Goal: Task Accomplishment & Management: Use online tool/utility

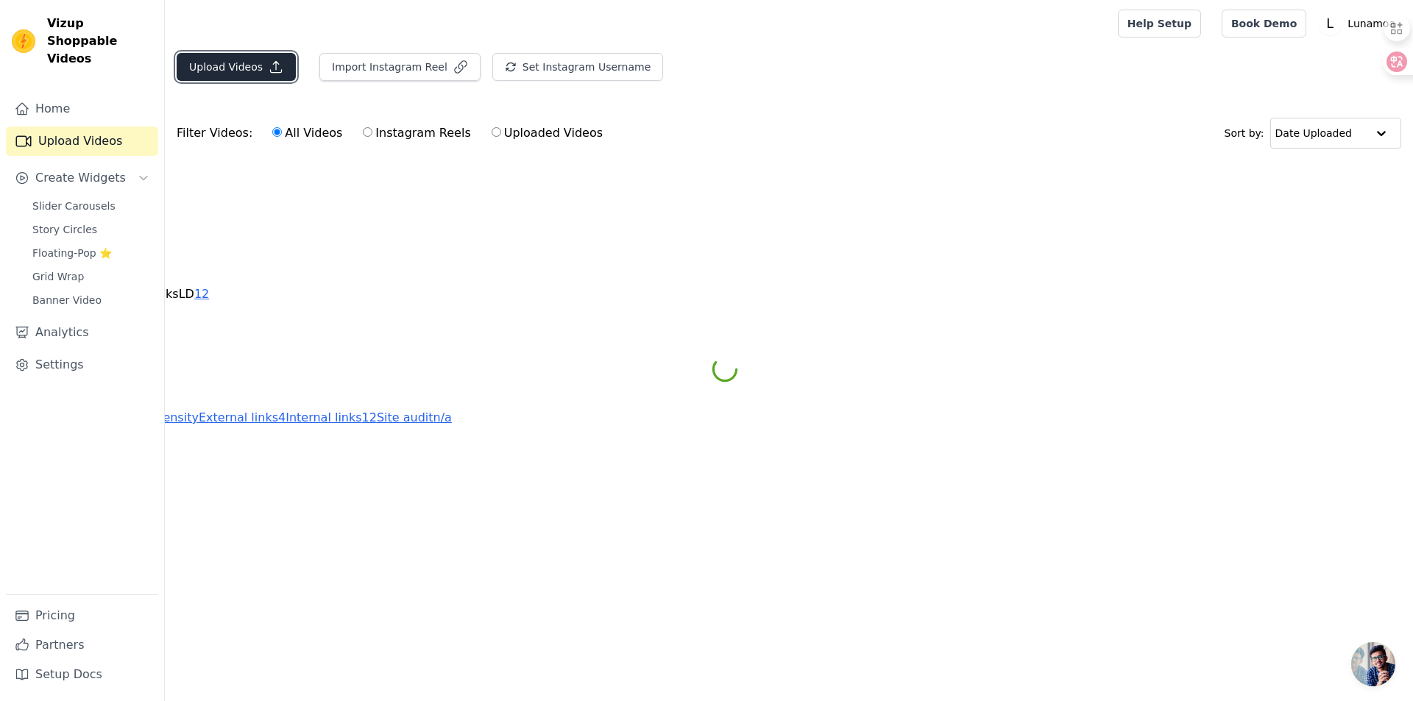
click at [235, 62] on button "Upload Videos" at bounding box center [236, 67] width 119 height 28
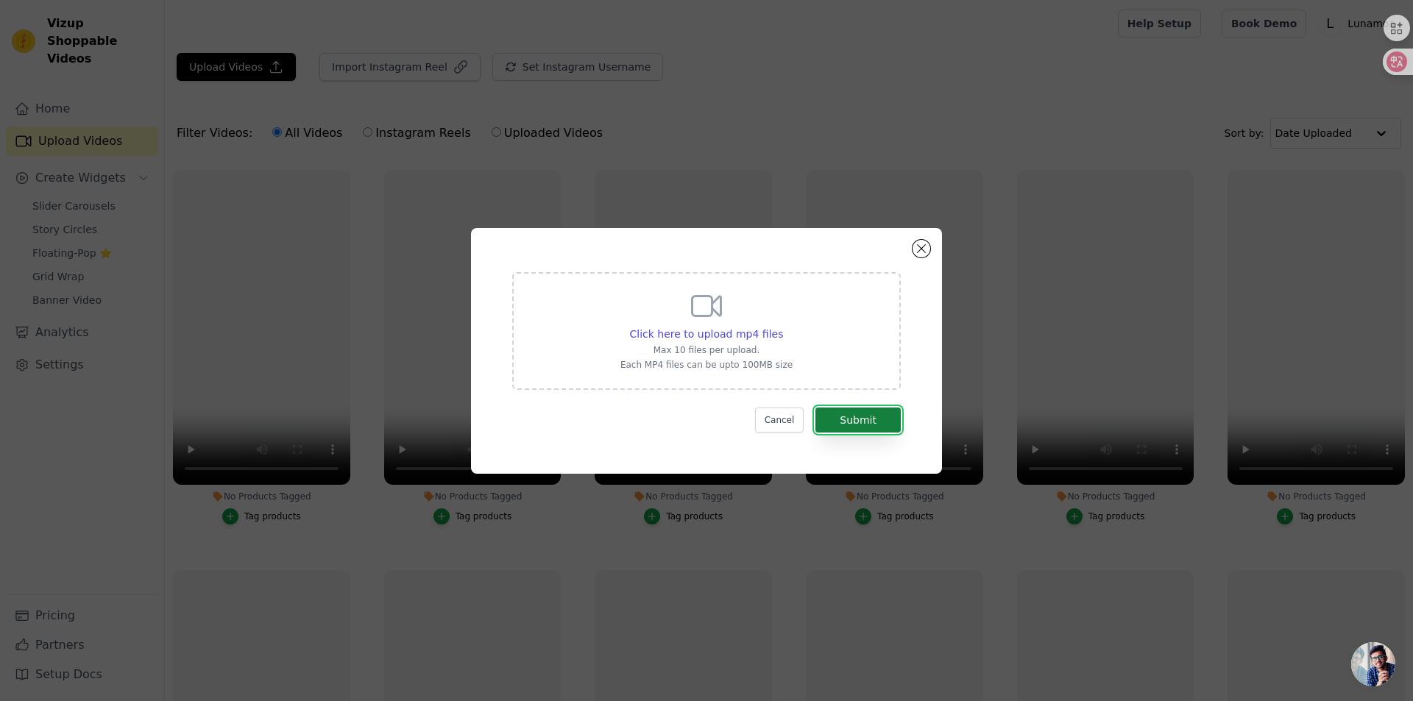
click at [846, 424] on button "Submit" at bounding box center [857, 420] width 85 height 25
click at [844, 420] on button "Submit" at bounding box center [857, 420] width 85 height 25
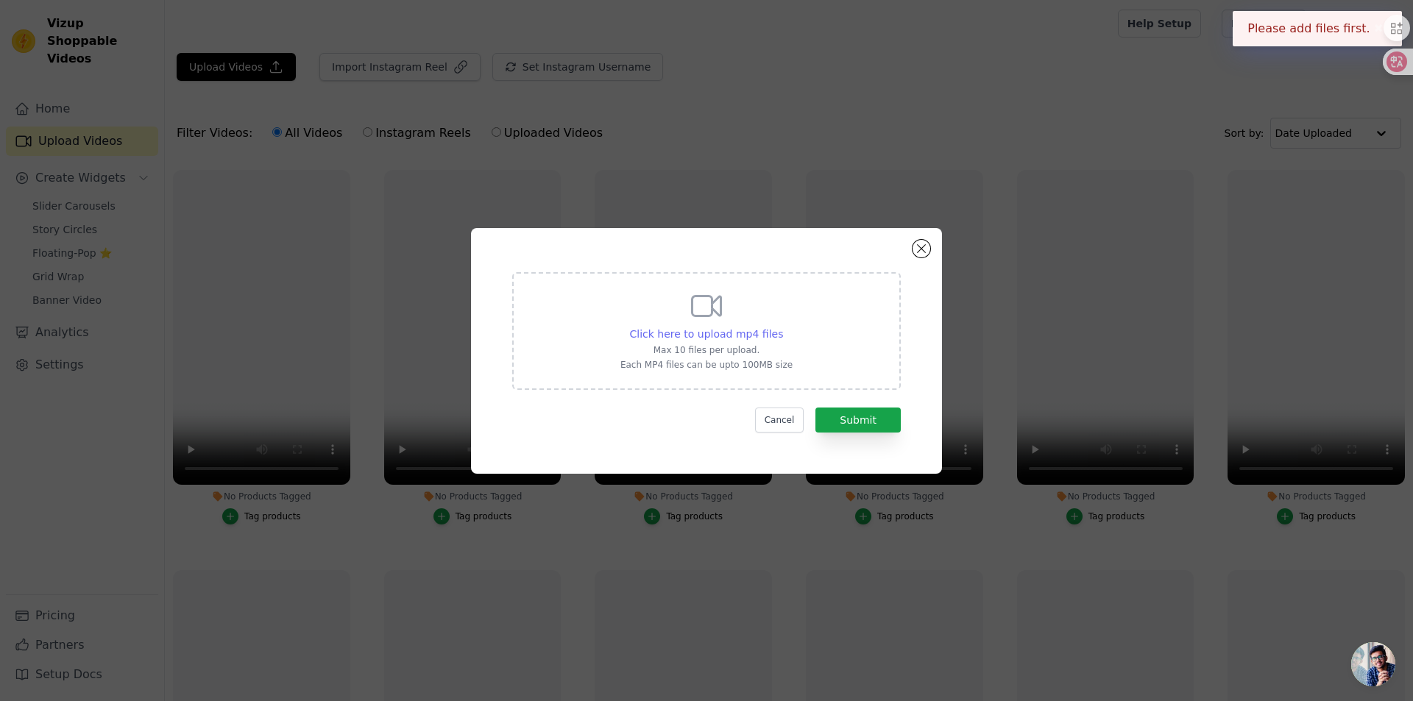
click at [708, 328] on span "Click here to upload mp4 files" at bounding box center [707, 334] width 154 height 12
click at [782, 327] on input "Click here to upload mp4 files Max 10 files per upload. Each MP4 files can be u…" at bounding box center [782, 326] width 1 height 1
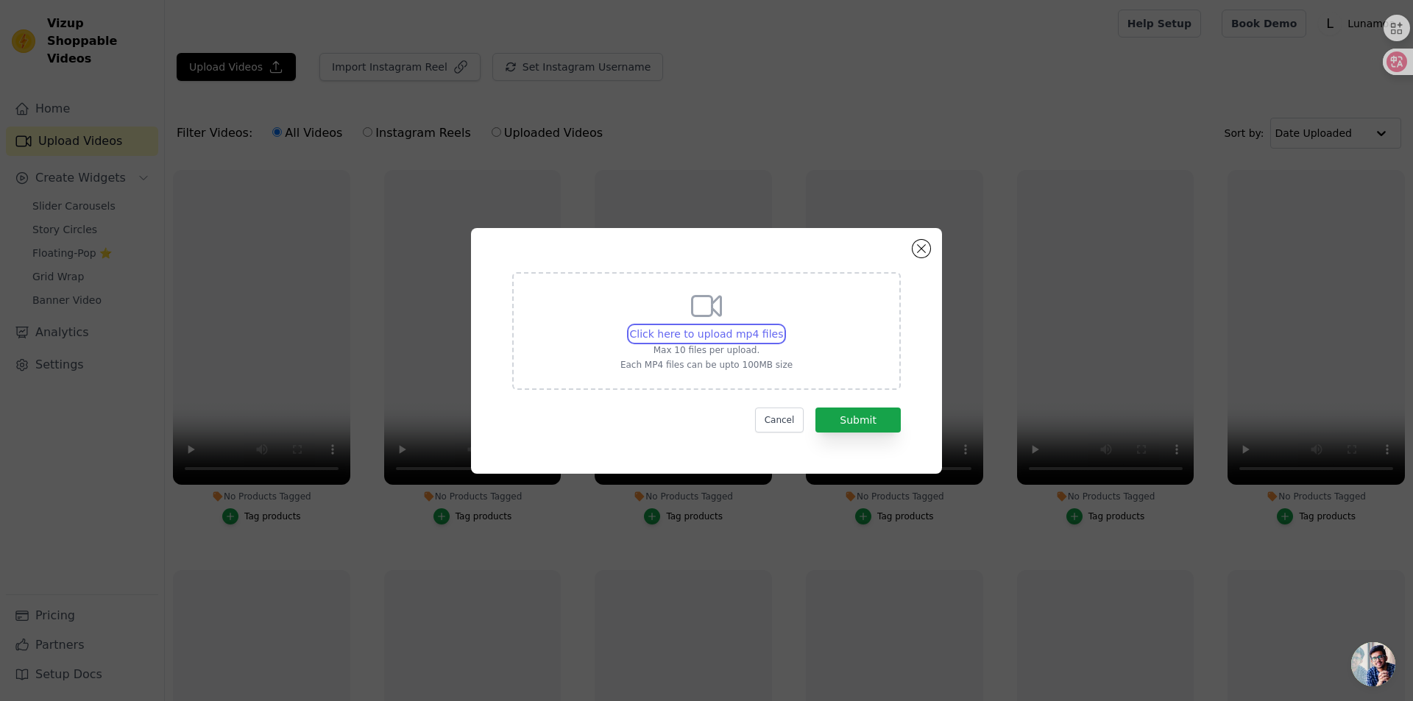
type input "C:\fakepath\B1.mp4"
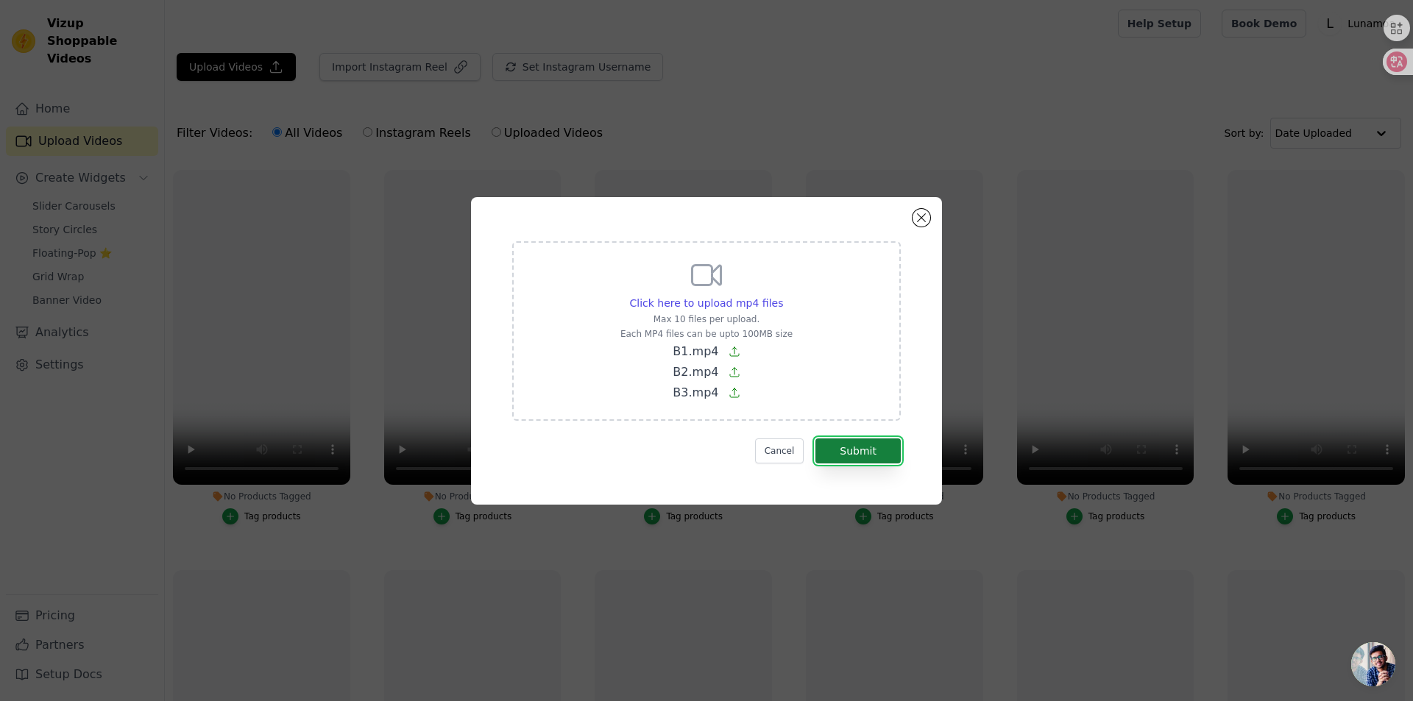
click at [864, 452] on button "Submit" at bounding box center [857, 451] width 85 height 25
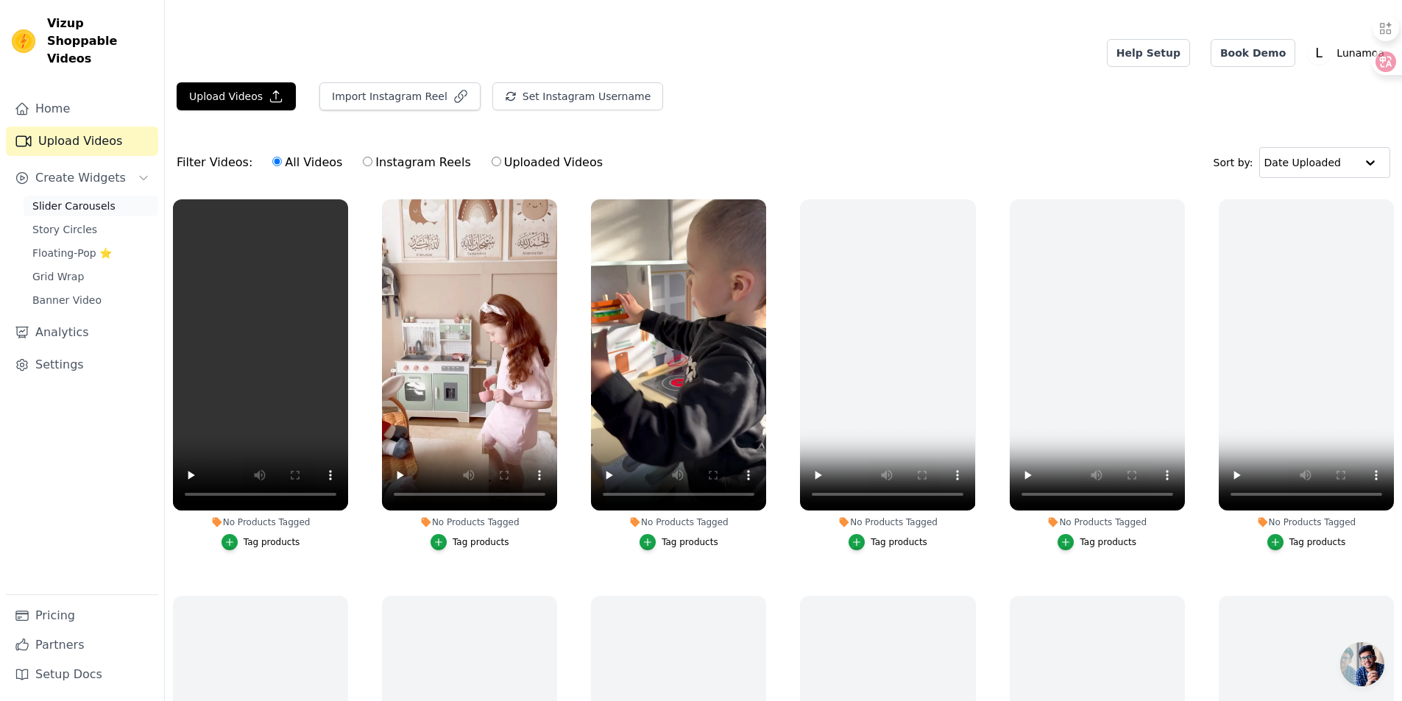
click at [75, 199] on span "Slider Carousels" at bounding box center [73, 206] width 83 height 15
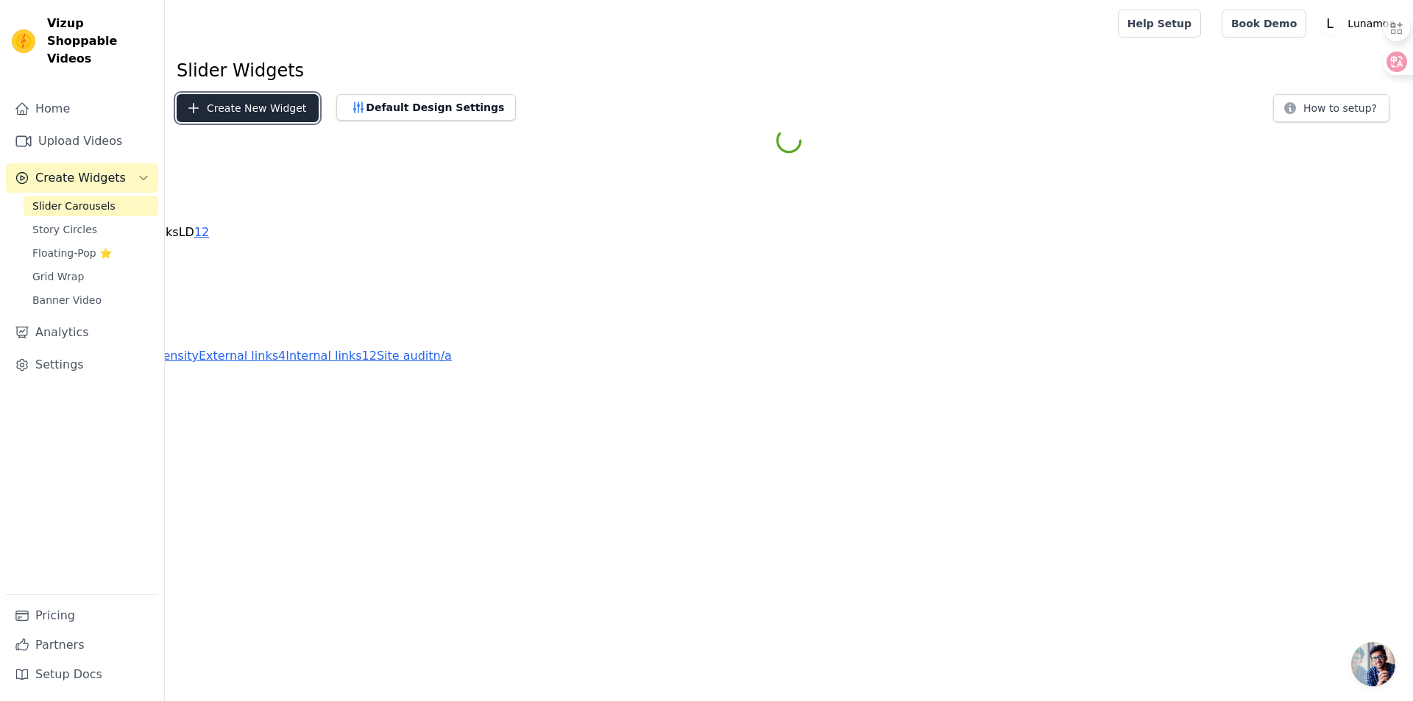
click at [232, 109] on button "Create New Widget" at bounding box center [248, 108] width 142 height 28
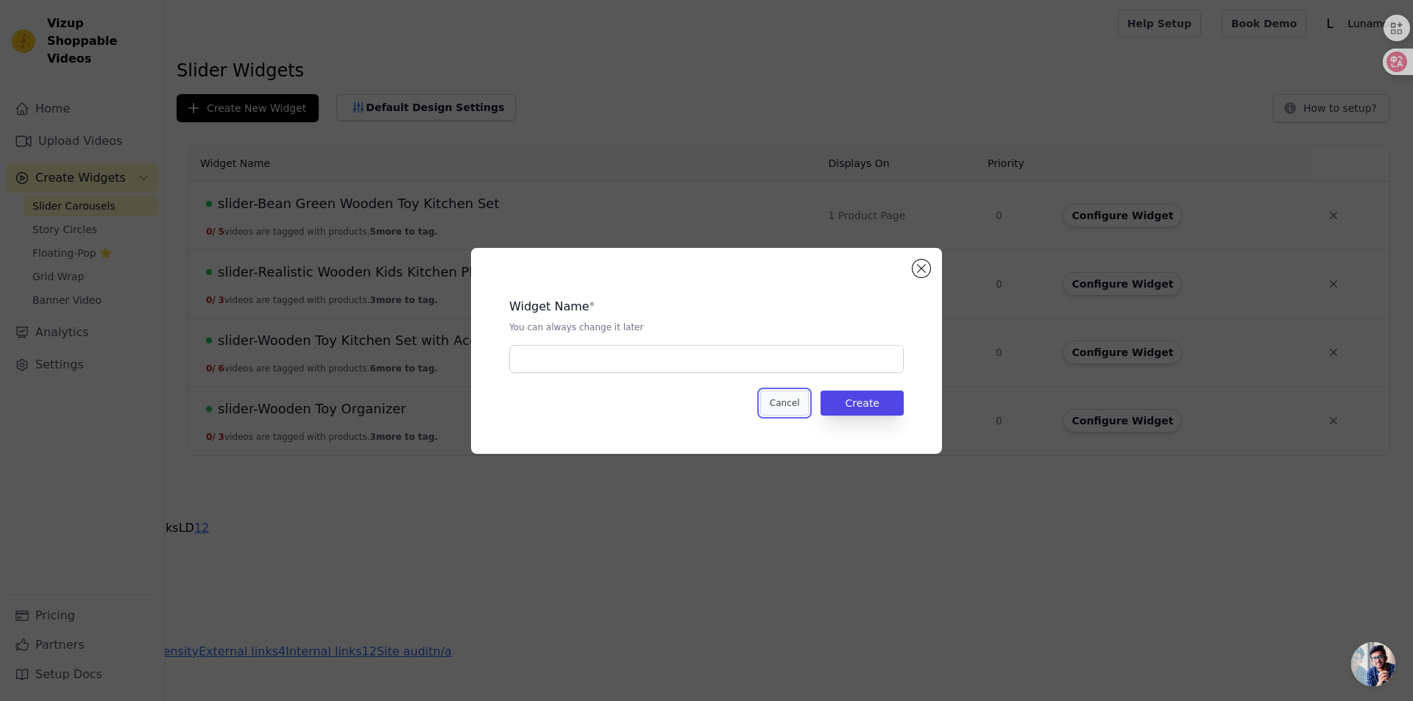
click at [789, 402] on button "Cancel" at bounding box center [784, 403] width 49 height 25
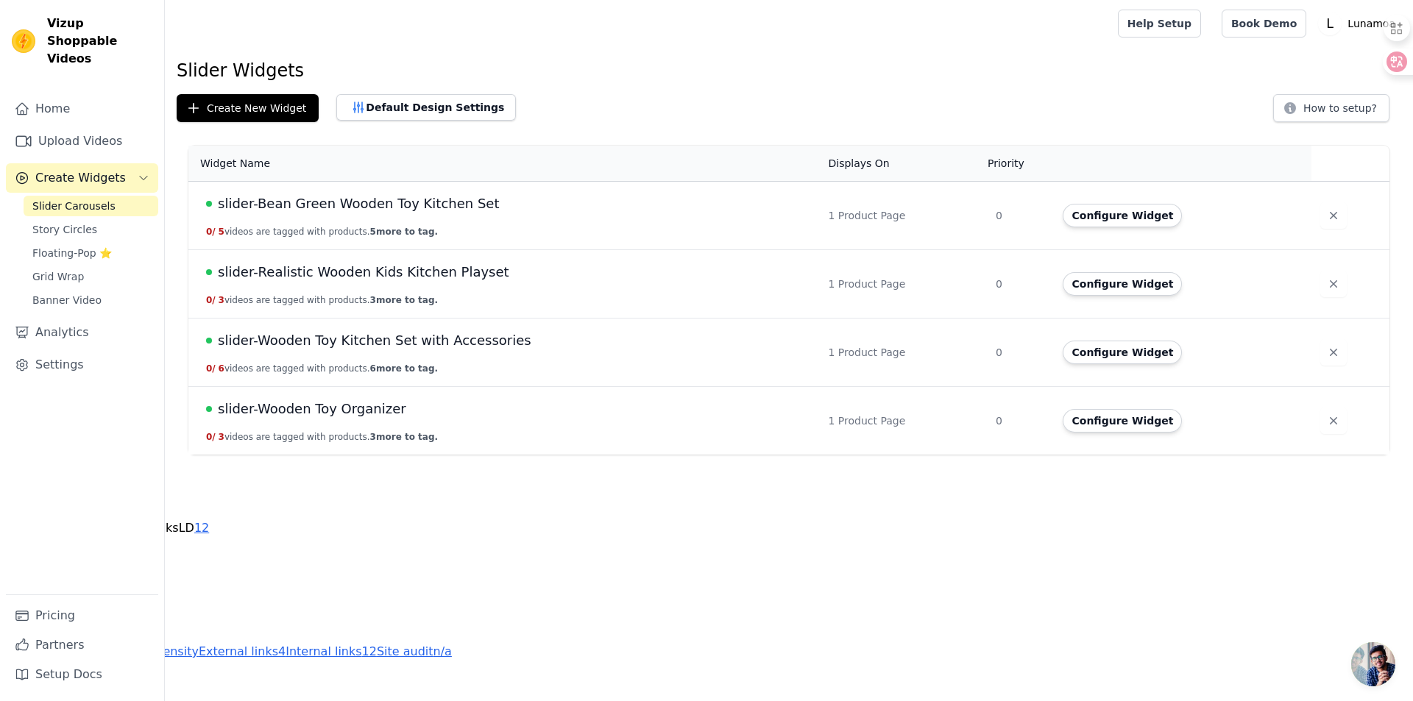
click at [82, 199] on span "Slider Carousels" at bounding box center [73, 206] width 83 height 15
click at [210, 102] on button "Create New Widget" at bounding box center [248, 108] width 142 height 28
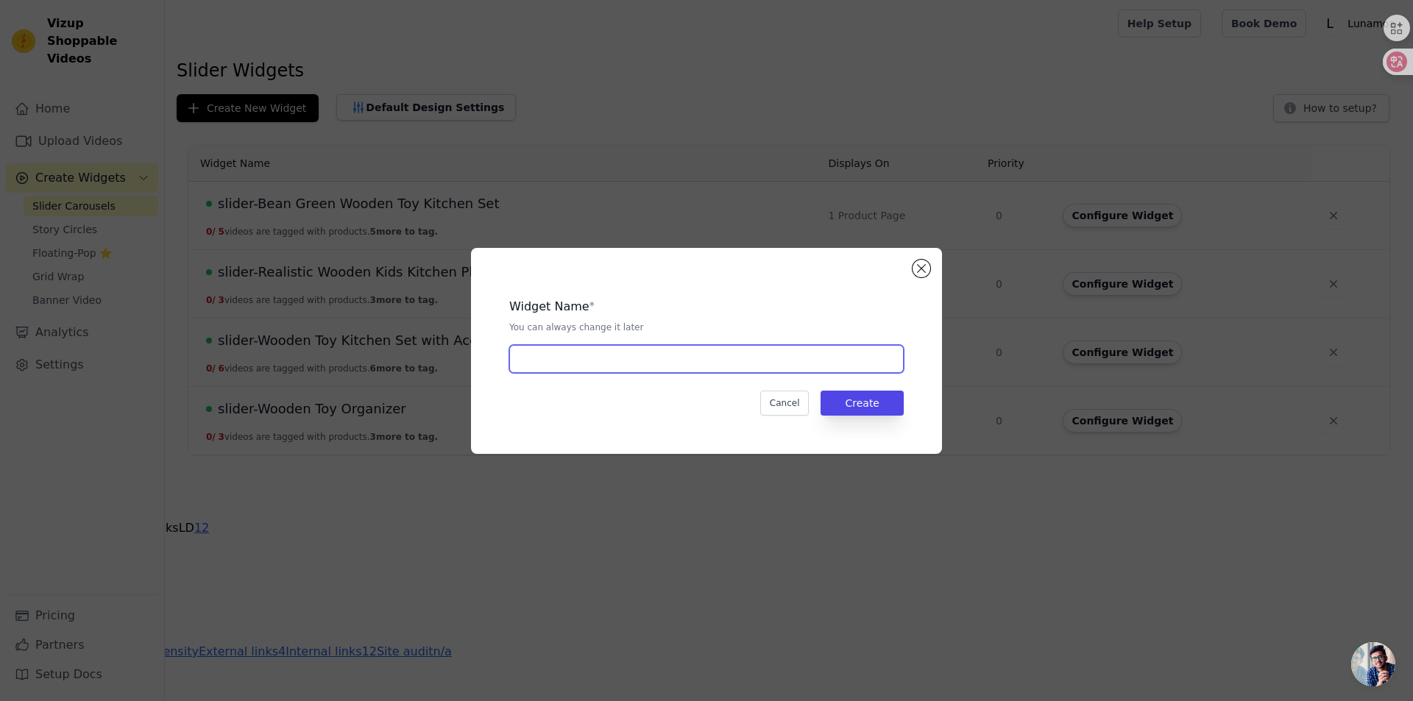
click at [544, 350] on input "text" at bounding box center [706, 359] width 394 height 28
paste input "Wooden Play Kitchen Set"
type input "slider-Wooden Play Kitchen Set"
click at [863, 398] on button "Create" at bounding box center [861, 403] width 83 height 25
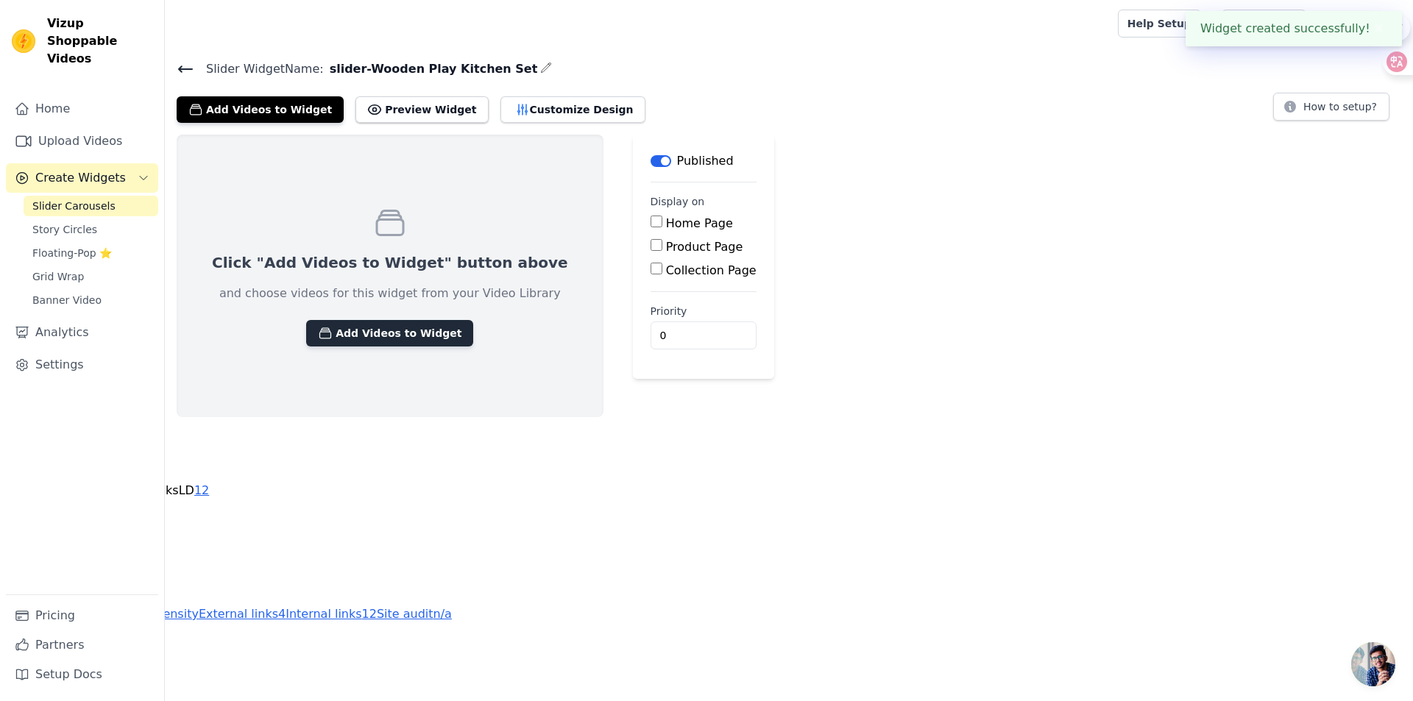
click at [425, 336] on button "Add Videos to Widget" at bounding box center [389, 333] width 167 height 26
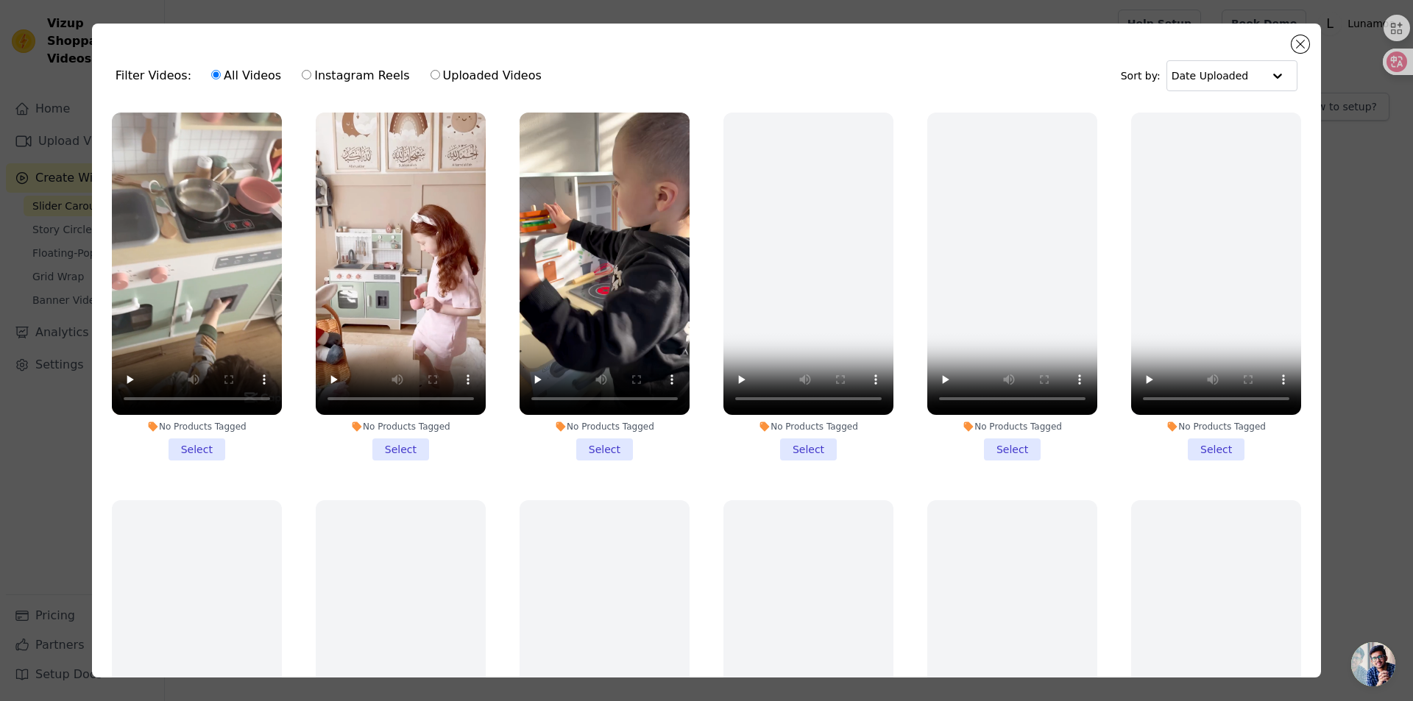
click at [180, 439] on li "No Products Tagged Select" at bounding box center [197, 287] width 170 height 348
click at [0, 0] on input "No Products Tagged Select" at bounding box center [0, 0] width 0 height 0
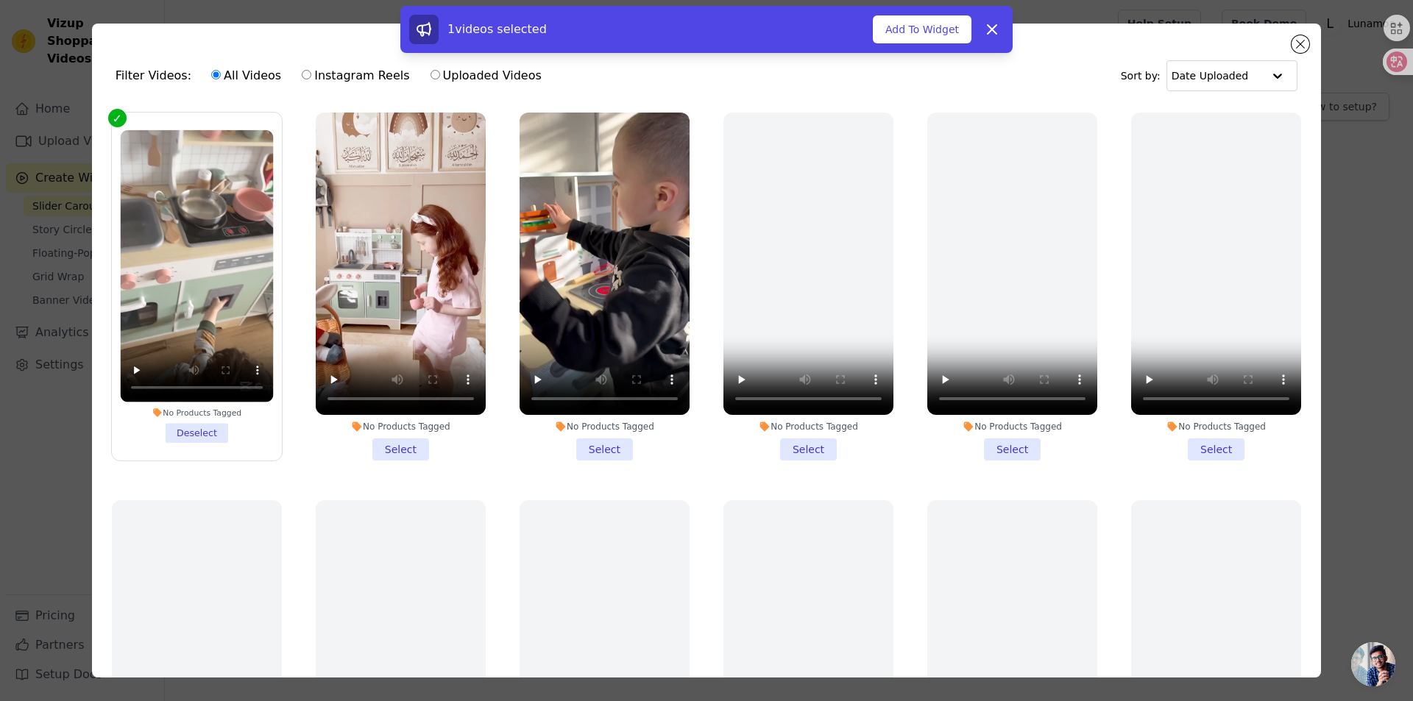
click at [406, 433] on li "No Products Tagged Select" at bounding box center [401, 287] width 170 height 348
click at [0, 0] on input "No Products Tagged Select" at bounding box center [0, 0] width 0 height 0
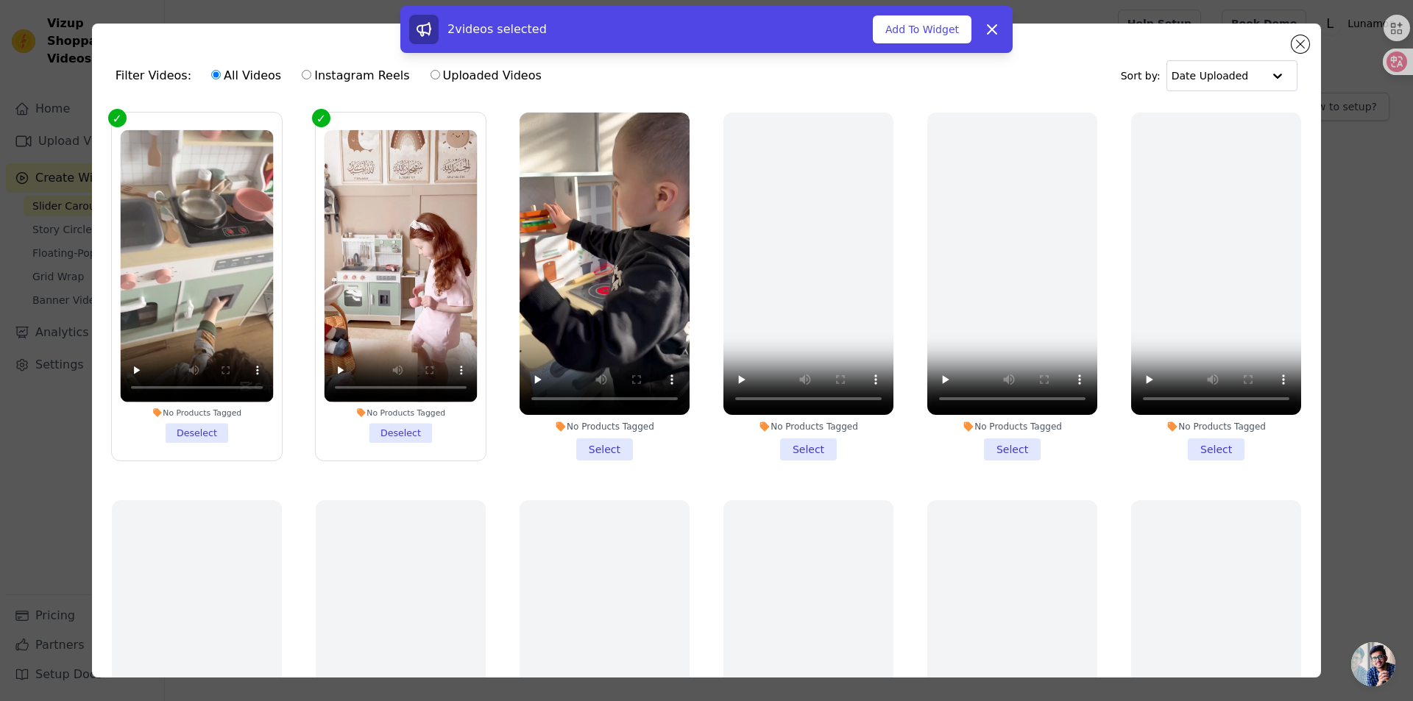
click at [180, 425] on li "No Products Tagged Deselect" at bounding box center [196, 286] width 153 height 313
click at [0, 0] on input "No Products Tagged Deselect" at bounding box center [0, 0] width 0 height 0
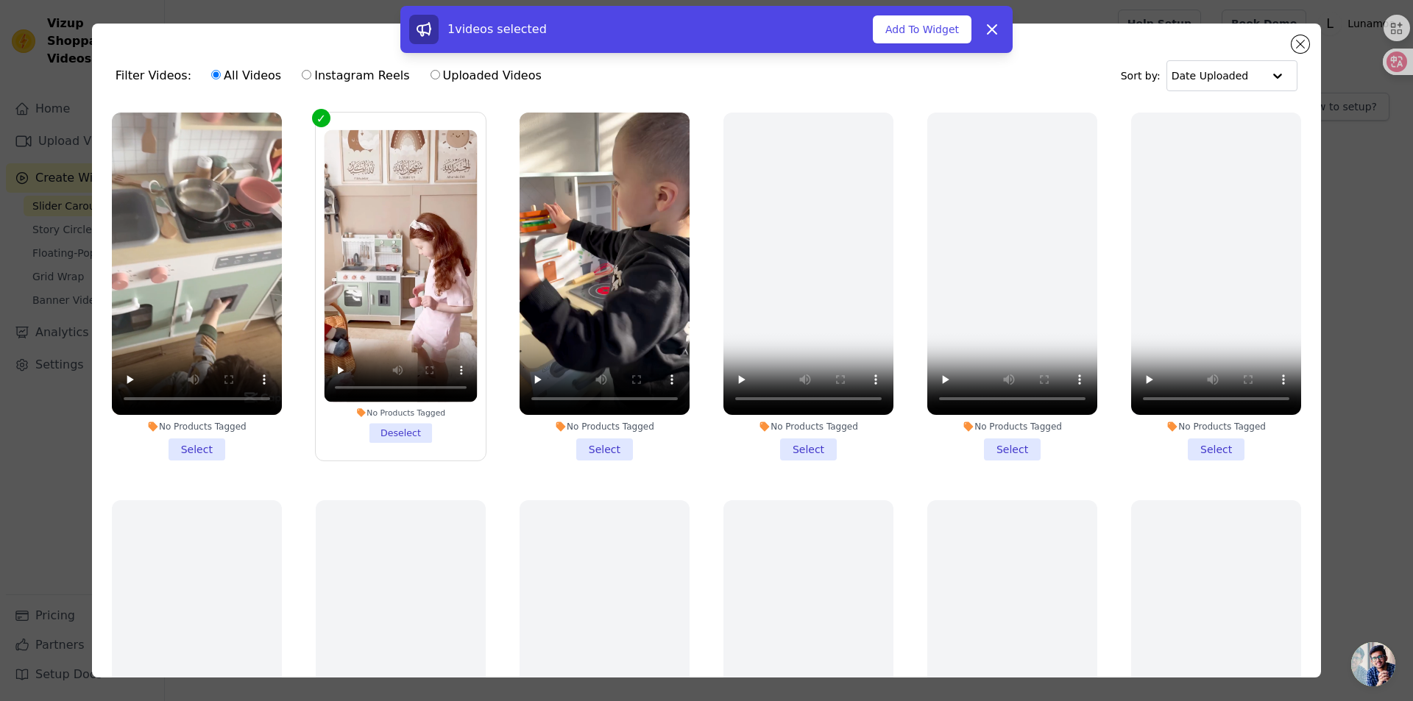
click at [205, 439] on li "No Products Tagged Select" at bounding box center [197, 287] width 170 height 348
click at [0, 0] on input "No Products Tagged Select" at bounding box center [0, 0] width 0 height 0
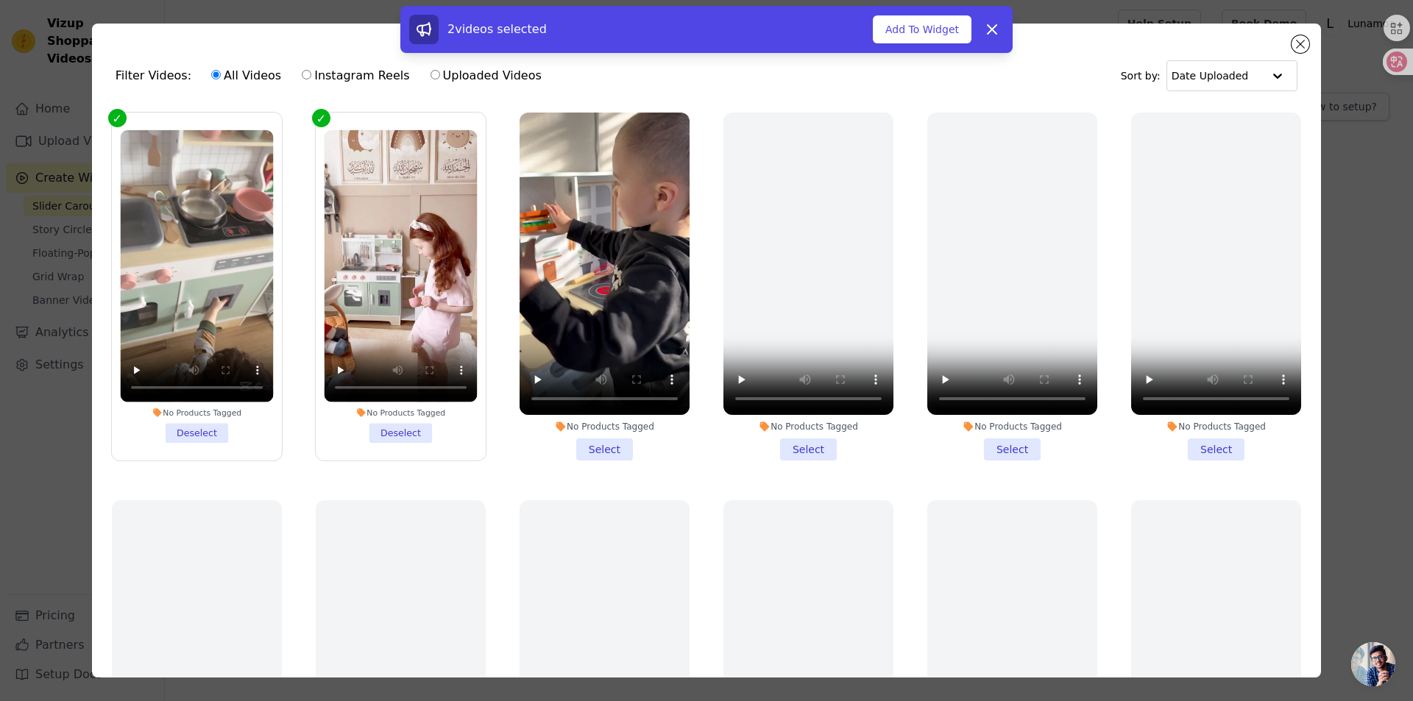
click at [576, 441] on li "No Products Tagged Select" at bounding box center [604, 287] width 170 height 348
click at [0, 0] on input "No Products Tagged Select" at bounding box center [0, 0] width 0 height 0
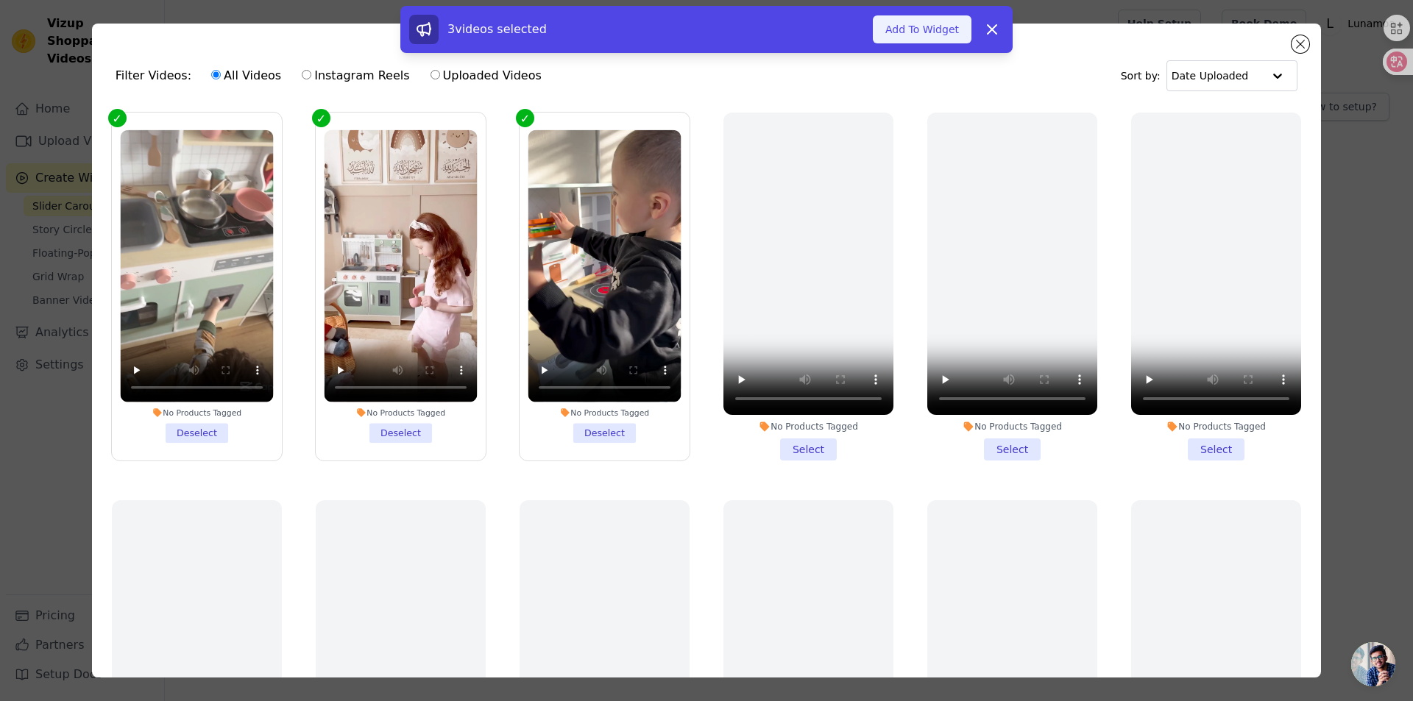
click at [911, 39] on button "Add To Widget" at bounding box center [922, 29] width 99 height 28
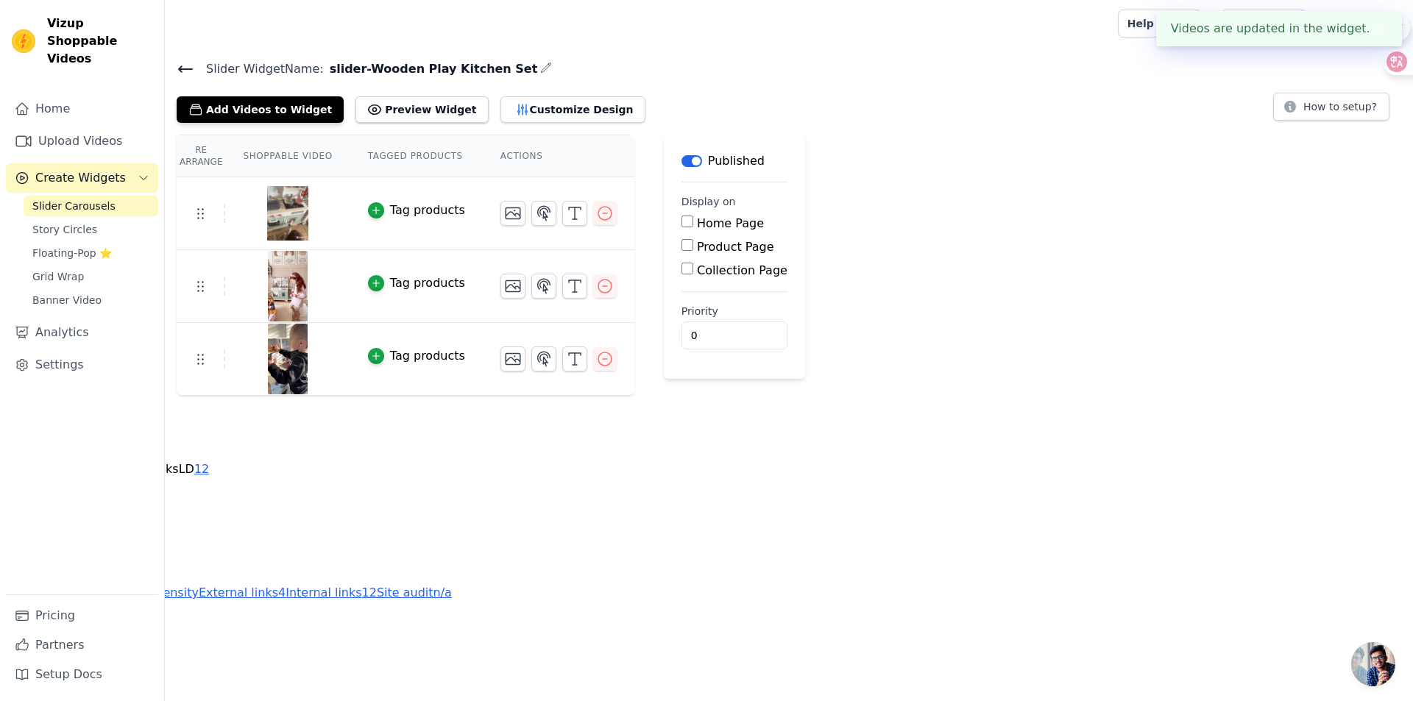
click at [687, 246] on input "Product Page" at bounding box center [687, 245] width 12 height 12
checkbox input "true"
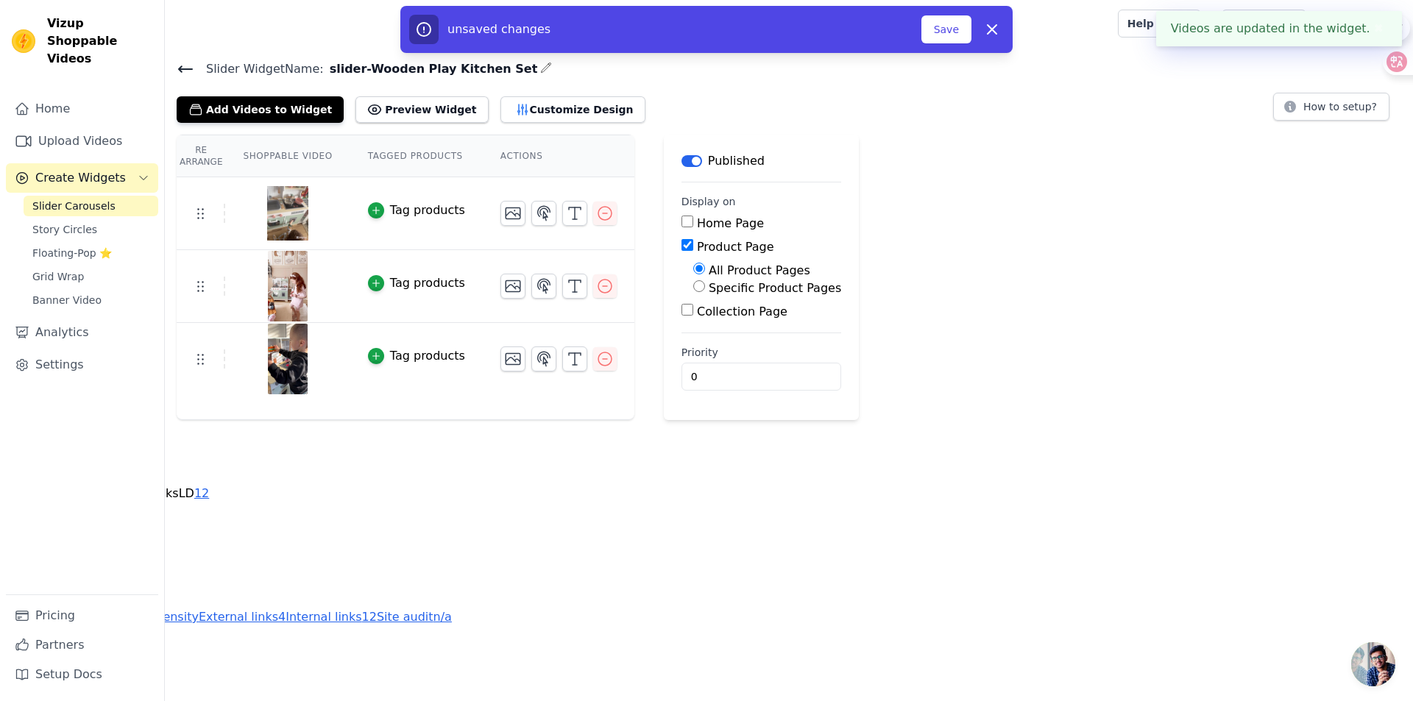
click at [695, 285] on input "Specific Product Pages" at bounding box center [699, 286] width 12 height 12
radio input "true"
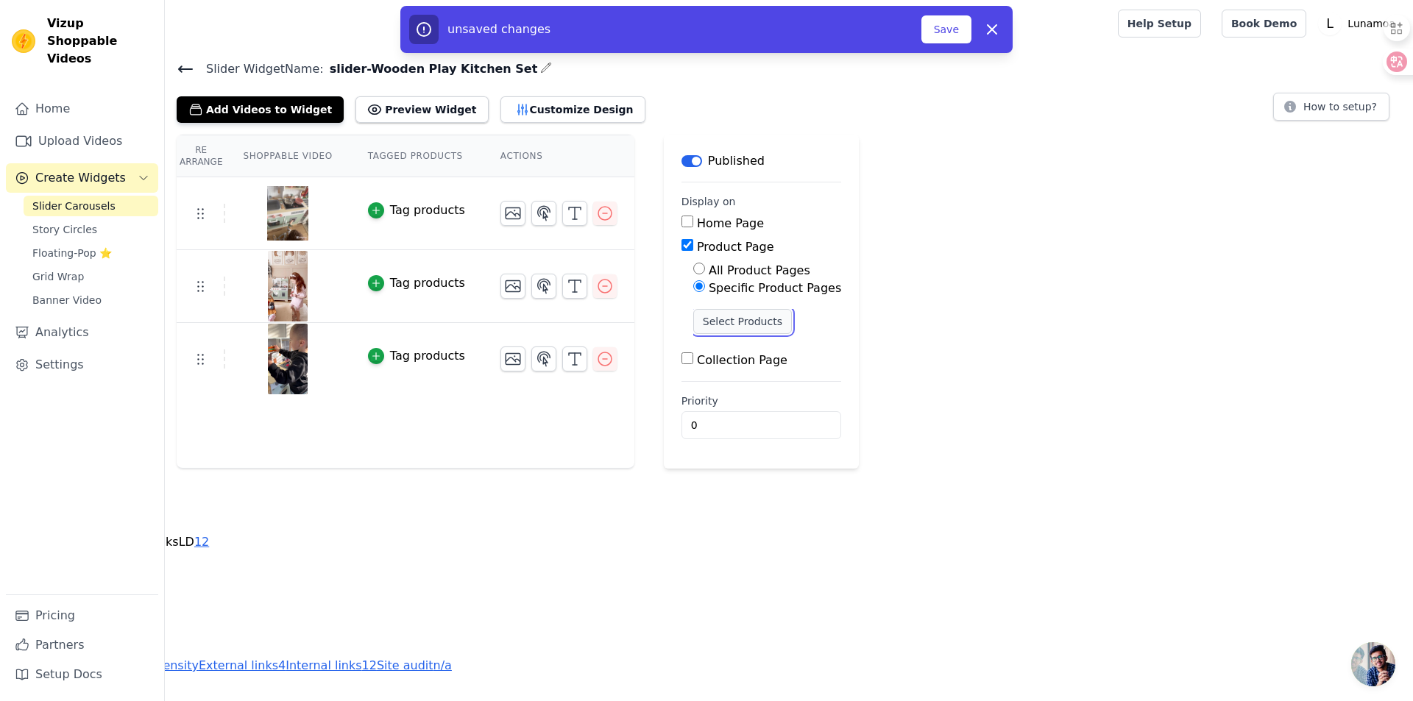
click at [733, 319] on button "Select Products" at bounding box center [742, 321] width 99 height 25
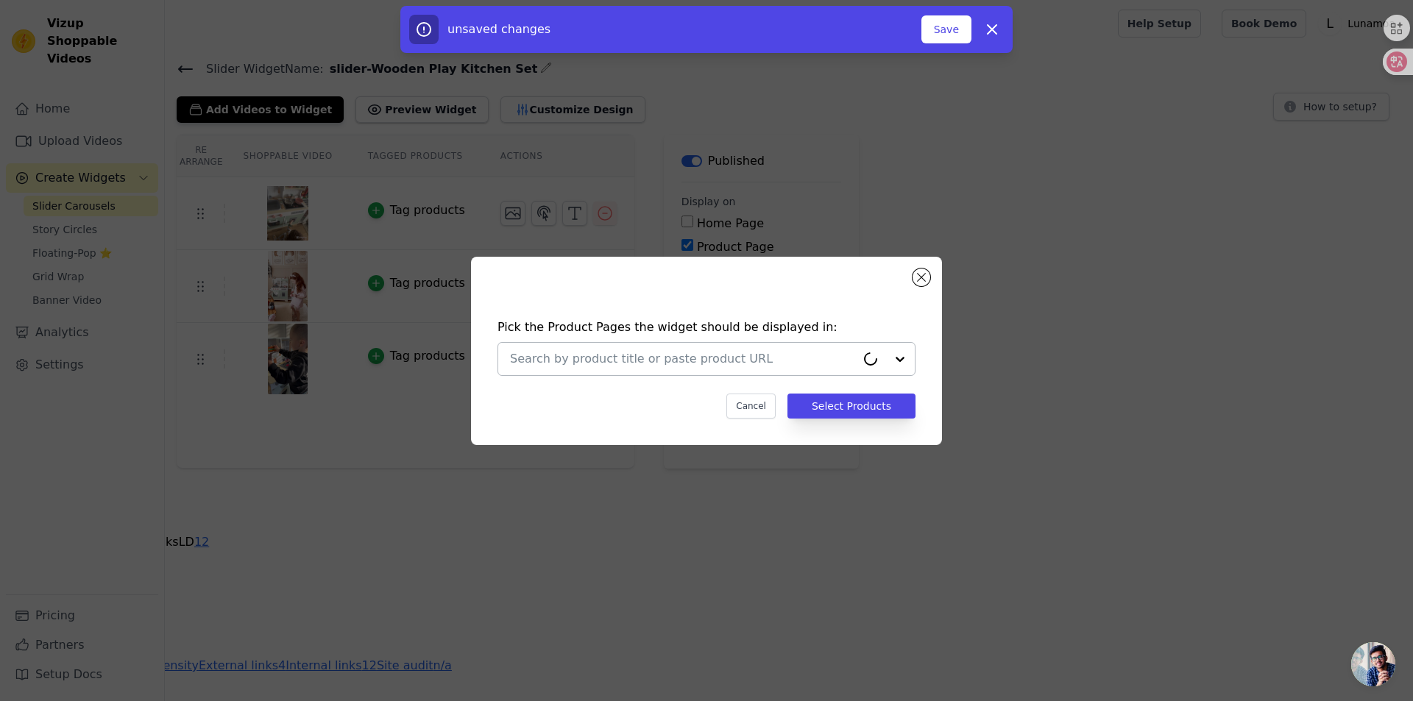
click at [681, 350] on input "text" at bounding box center [683, 359] width 346 height 18
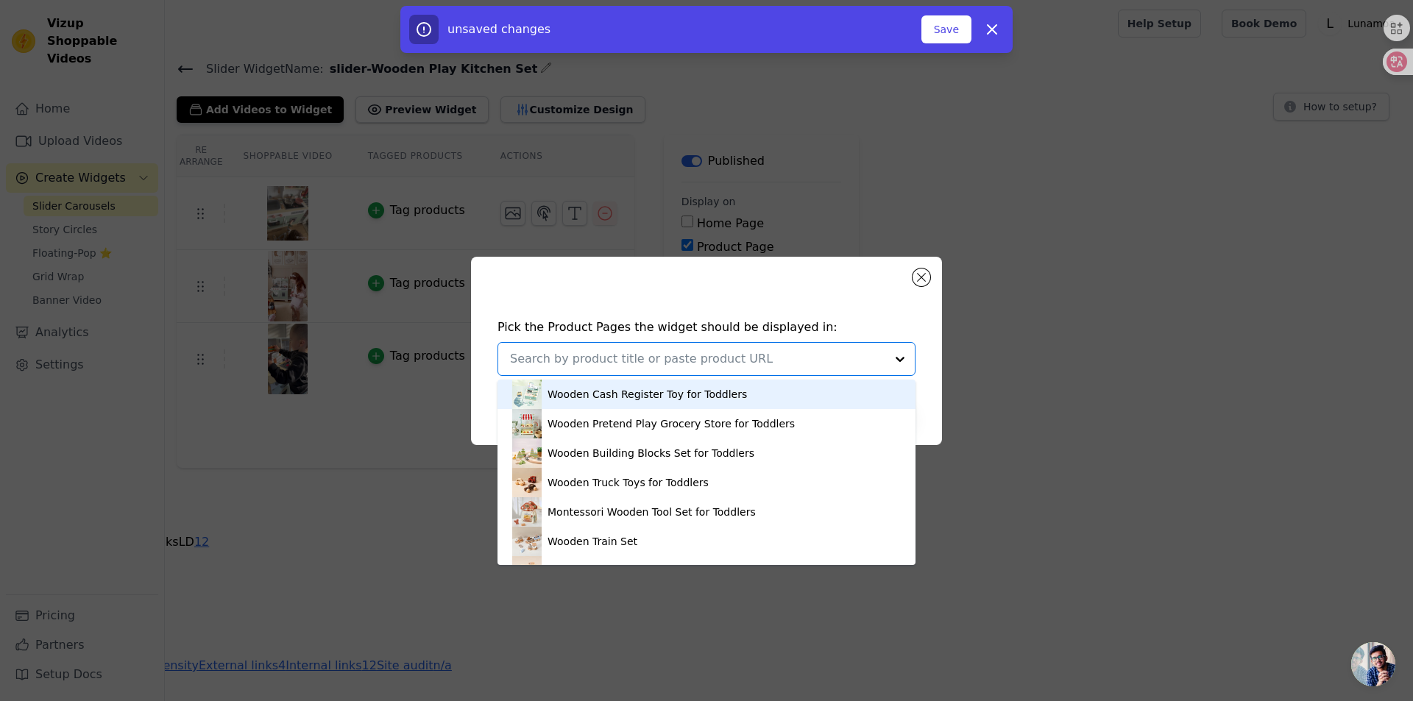
paste input "Wooden Play Kitchen Set"
type input "Wooden Play Kitchen Set"
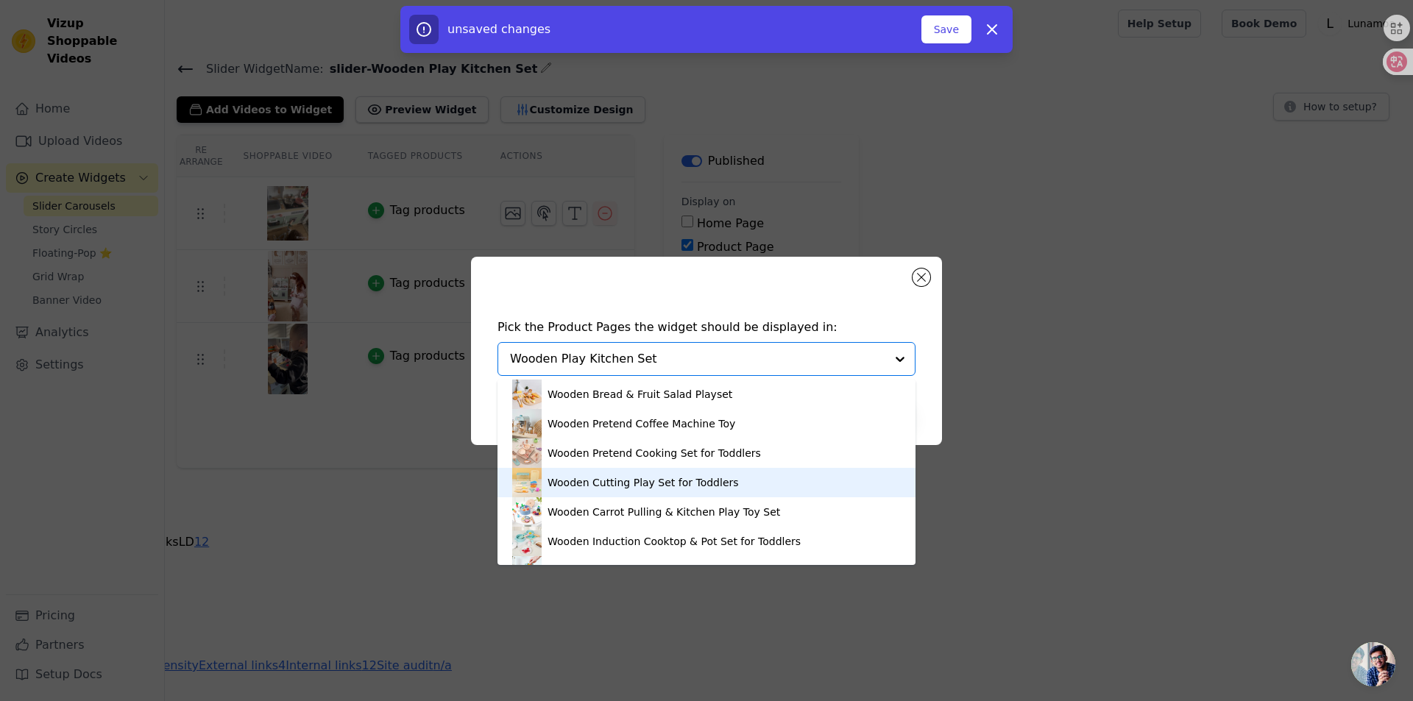
scroll to position [1320, 0]
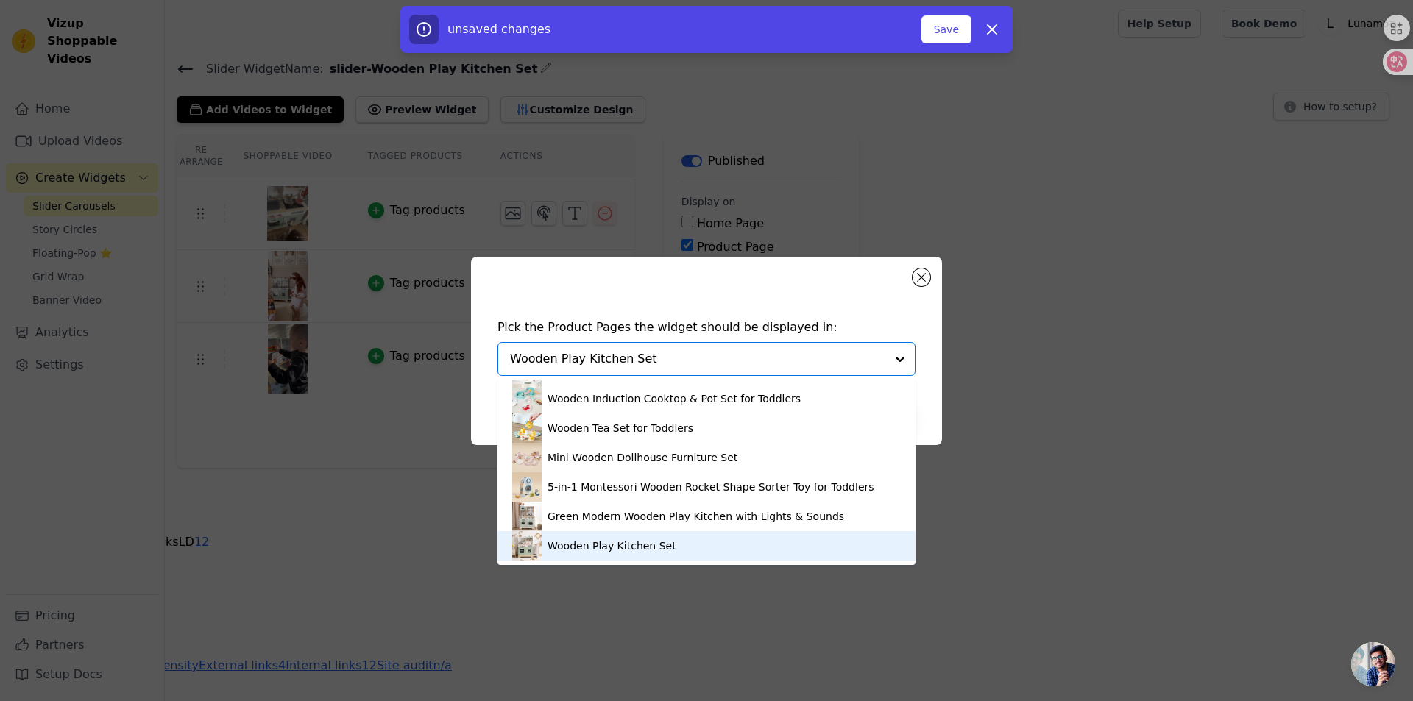
click at [645, 547] on div "Wooden Play Kitchen Set" at bounding box center [611, 546] width 129 height 15
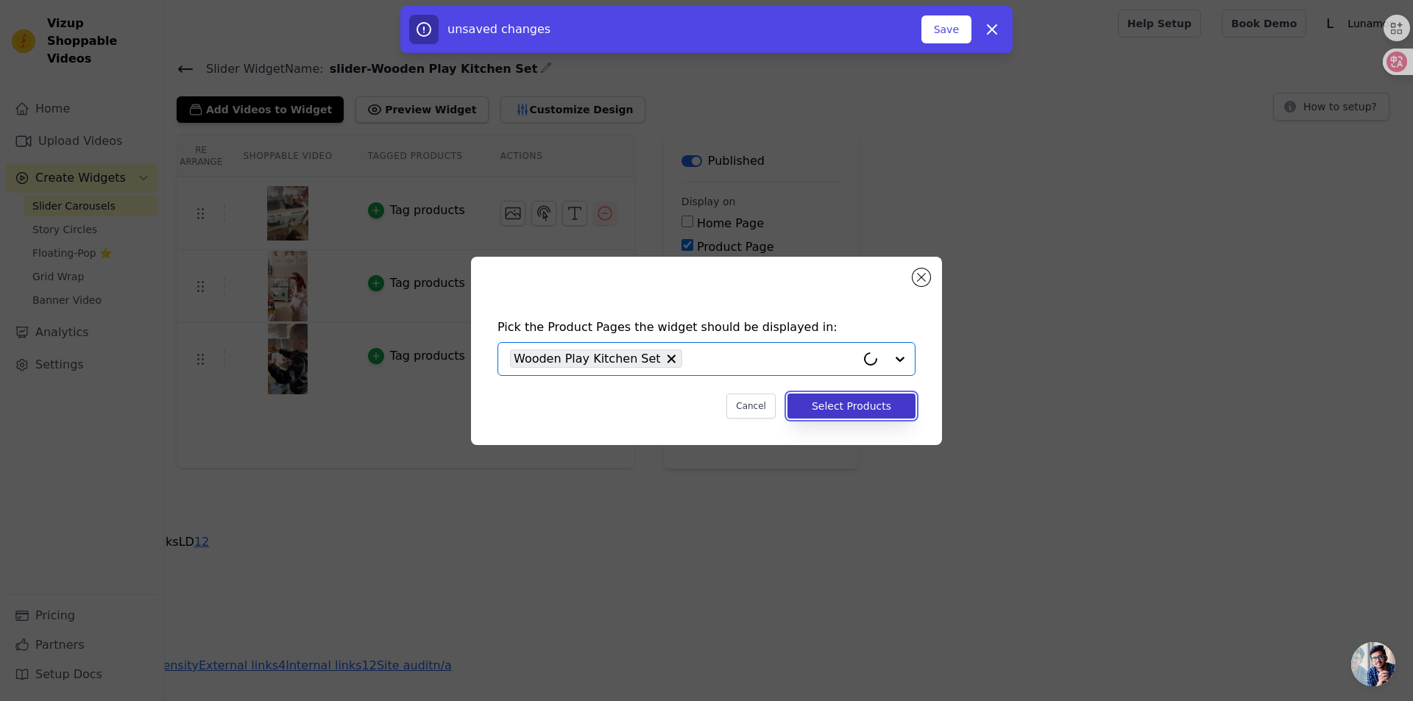
click at [881, 404] on button "Select Products" at bounding box center [851, 406] width 128 height 25
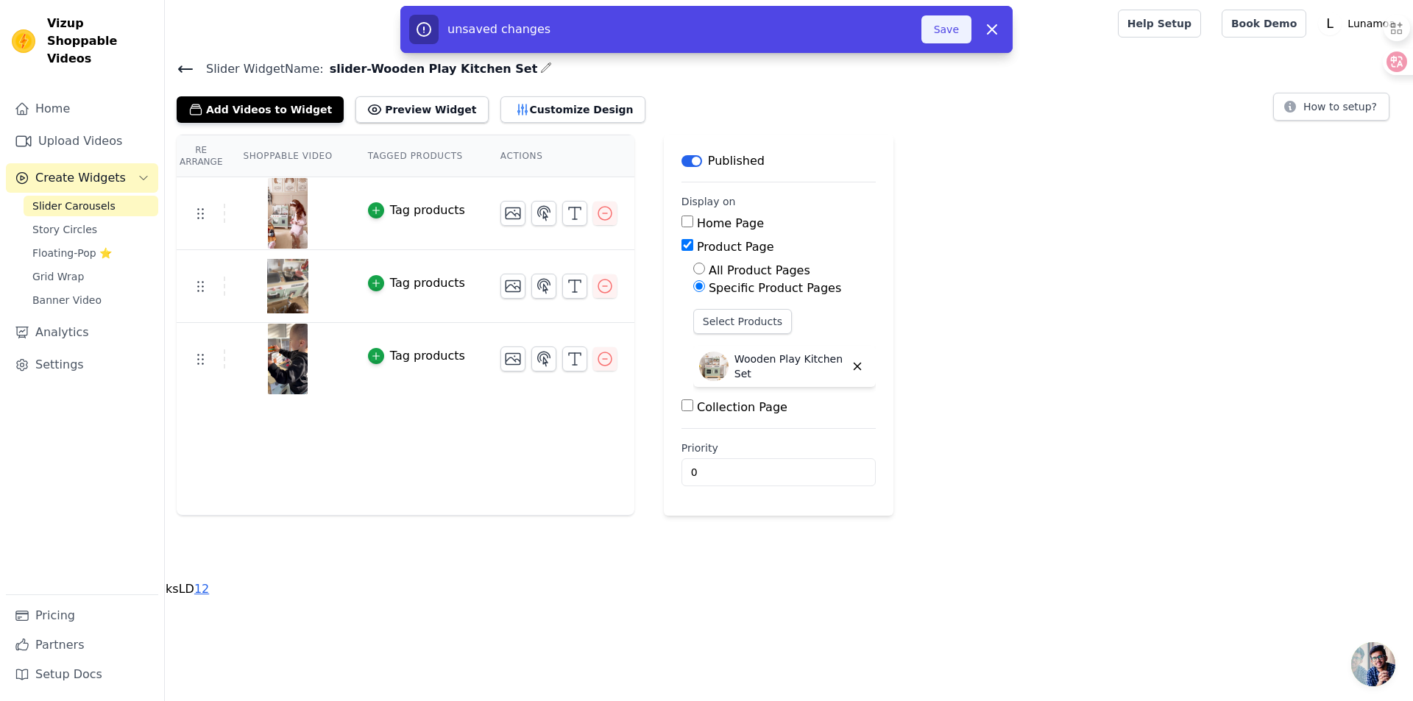
click at [931, 35] on button "Save" at bounding box center [946, 29] width 50 height 28
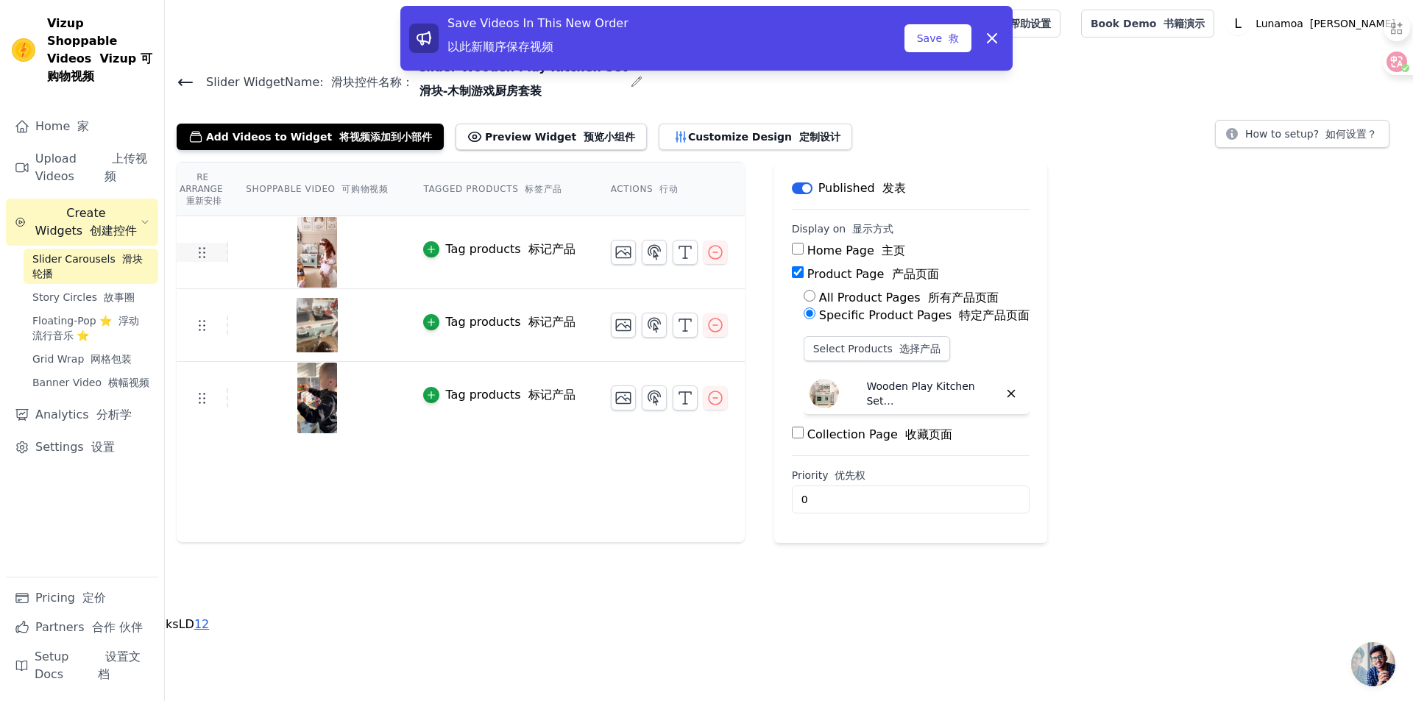
click at [205, 257] on icon at bounding box center [202, 253] width 18 height 18
